Goal: Navigation & Orientation: Find specific page/section

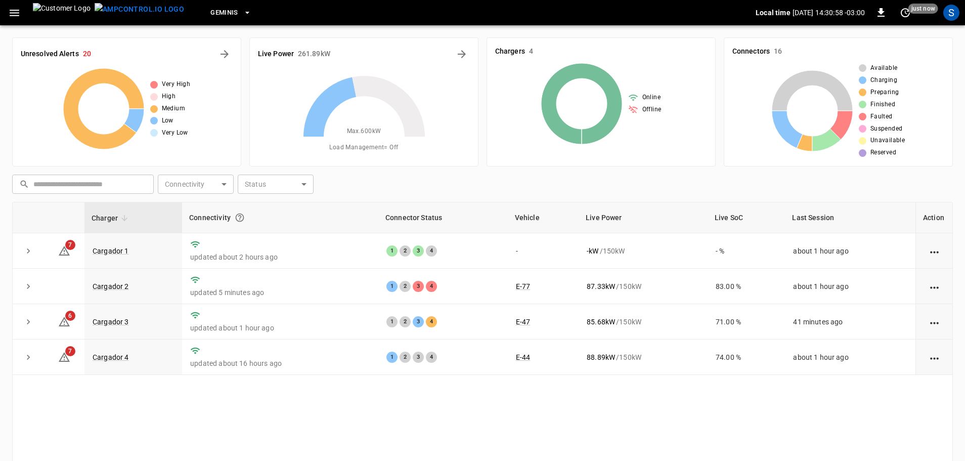
scroll to position [51, 0]
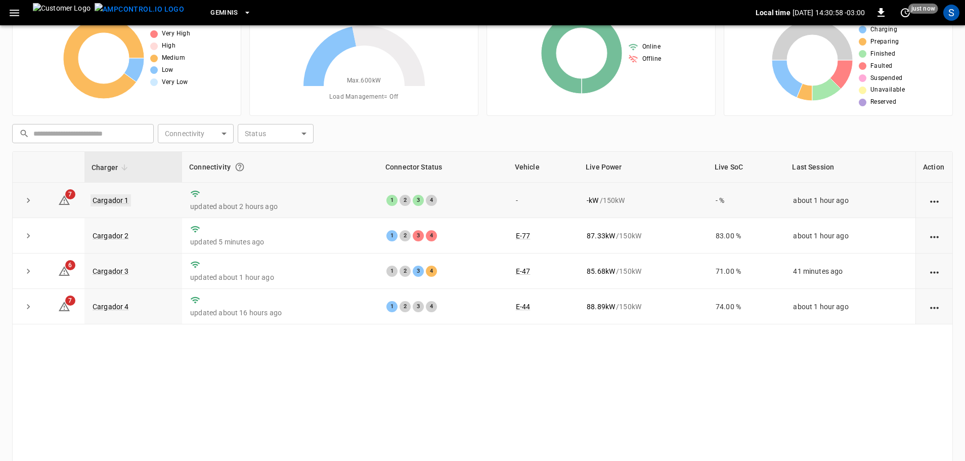
click at [112, 203] on link "Cargador 1" at bounding box center [111, 200] width 40 height 12
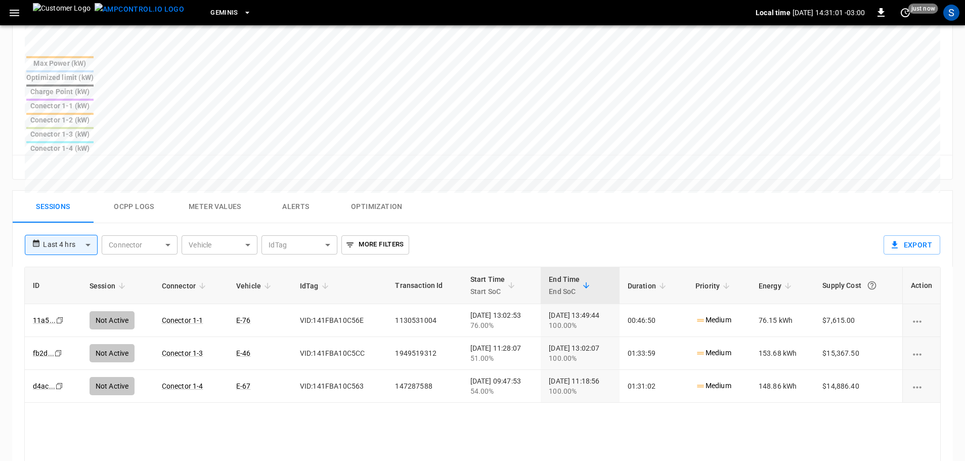
scroll to position [404, 0]
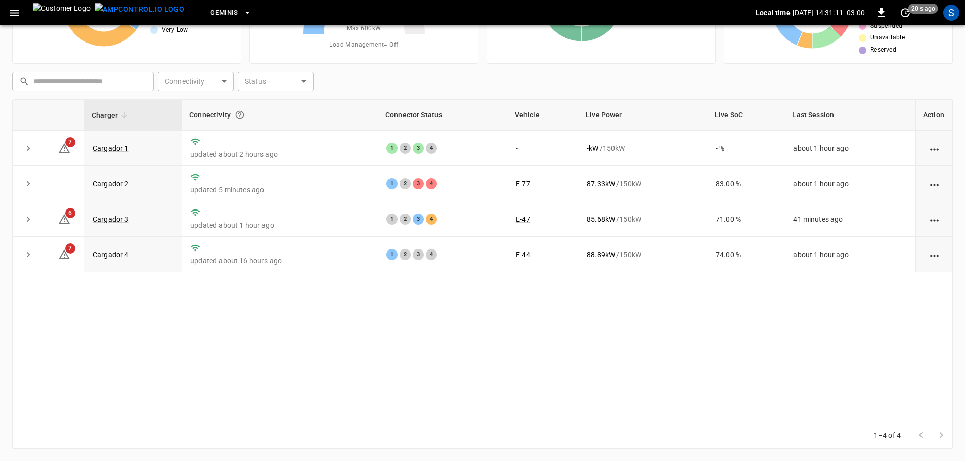
scroll to position [51, 0]
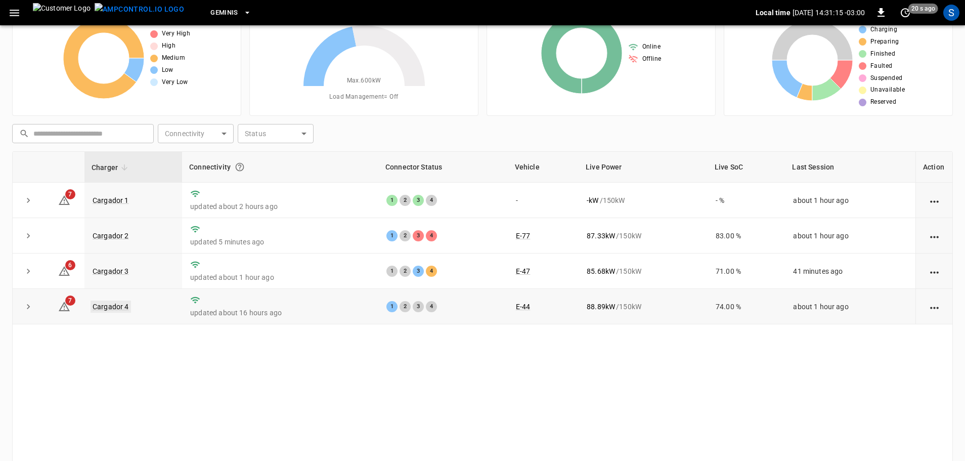
click at [122, 308] on link "Cargador 4" at bounding box center [111, 306] width 40 height 12
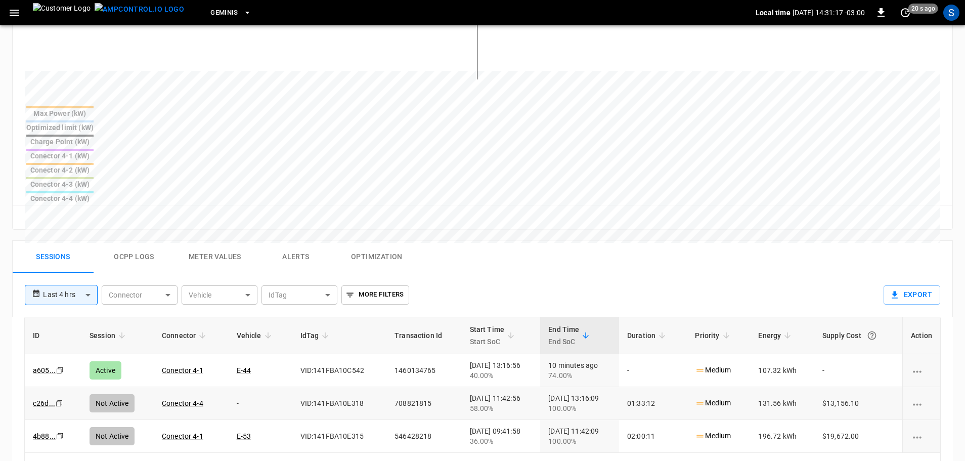
scroll to position [354, 0]
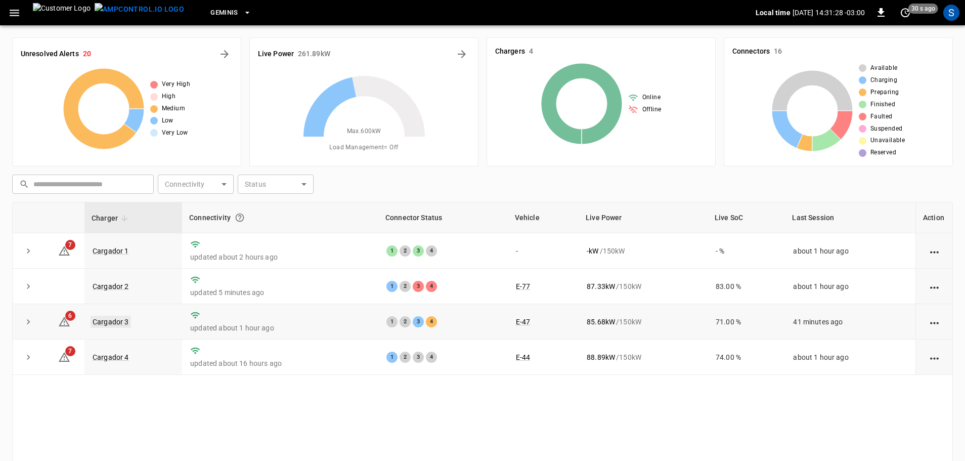
click at [114, 321] on link "Cargador 3" at bounding box center [111, 321] width 40 height 12
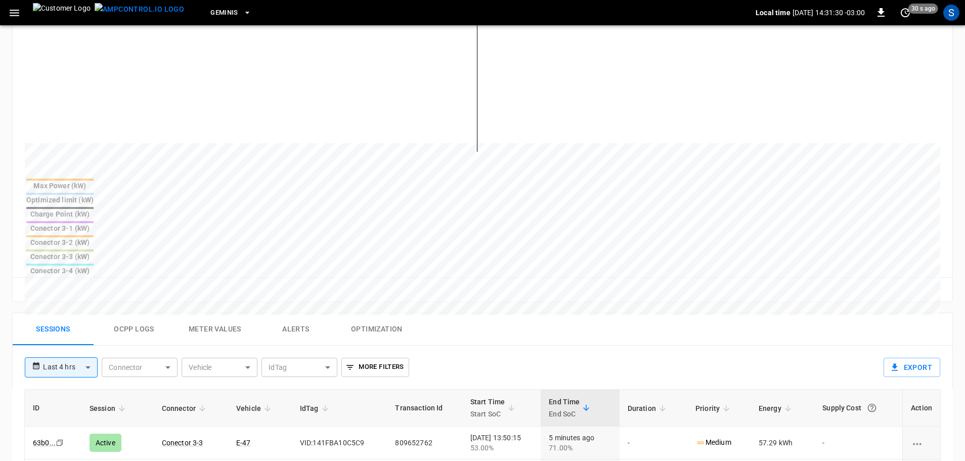
scroll to position [354, 0]
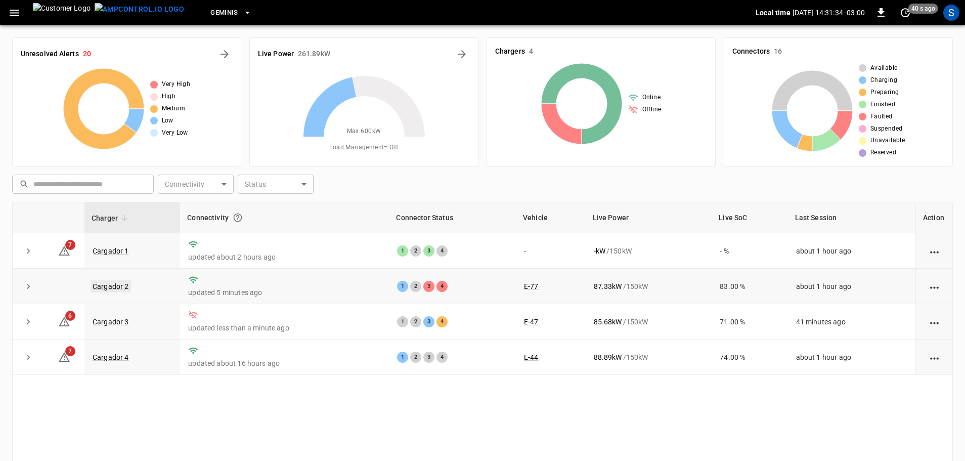
click at [125, 287] on link "Cargador 2" at bounding box center [111, 286] width 40 height 12
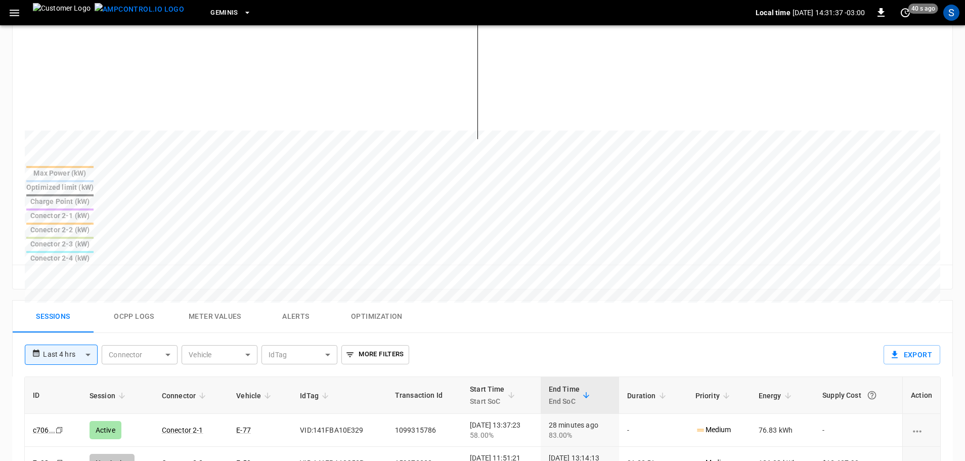
scroll to position [303, 0]
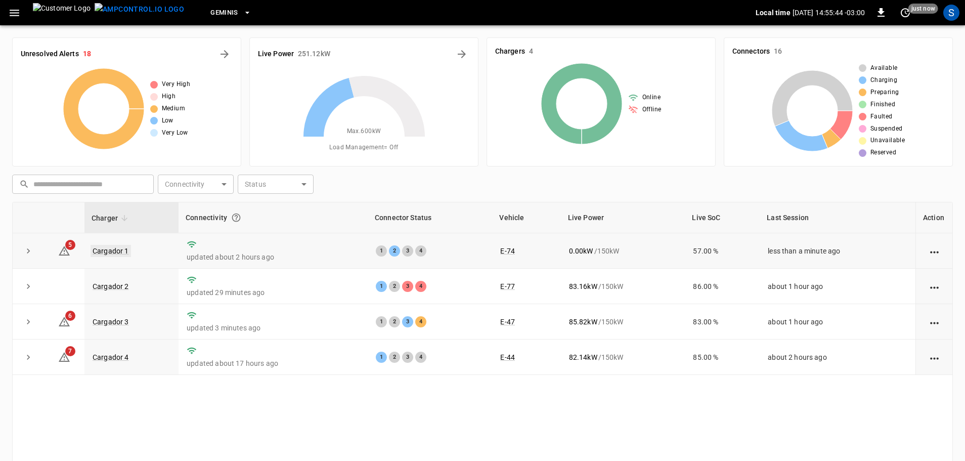
click at [117, 252] on link "Cargador 1" at bounding box center [111, 251] width 40 height 12
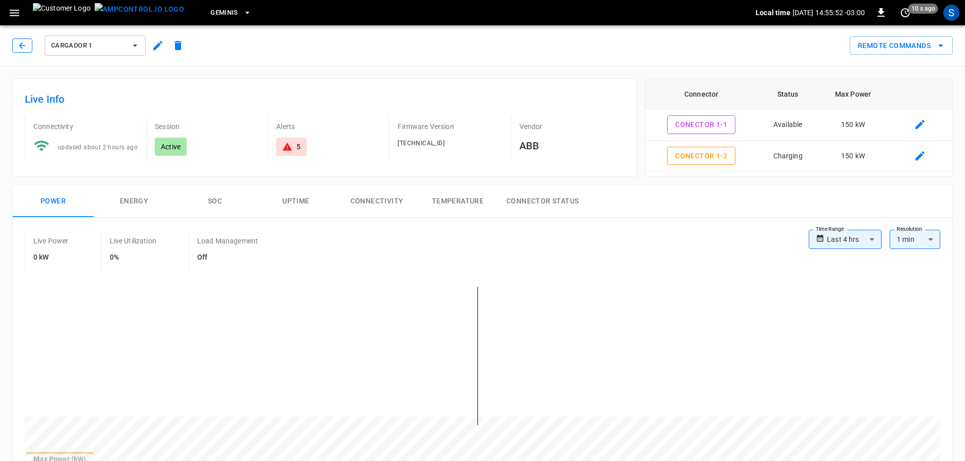
click at [21, 46] on icon "button" at bounding box center [22, 45] width 7 height 7
